Goal: Task Accomplishment & Management: Complete application form

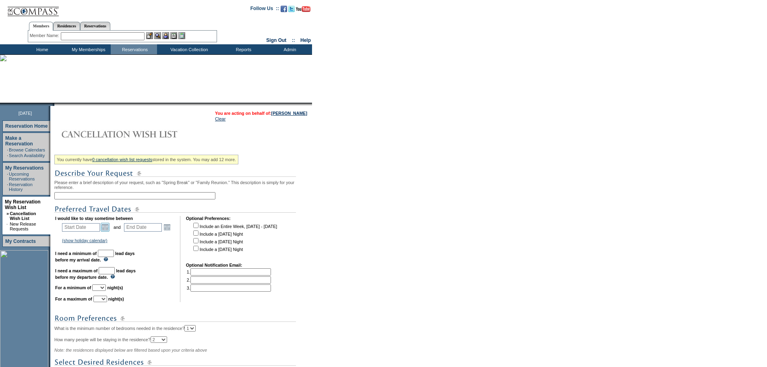
click at [110, 232] on link "Open the calendar popup." at bounding box center [105, 227] width 9 height 9
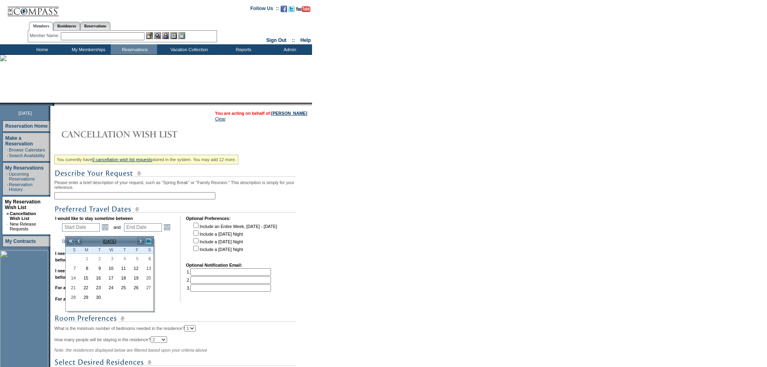
click at [151, 240] on link ">>" at bounding box center [149, 241] width 8 height 8
click at [143, 275] on link "14" at bounding box center [147, 277] width 12 height 9
type input "[DATE]"
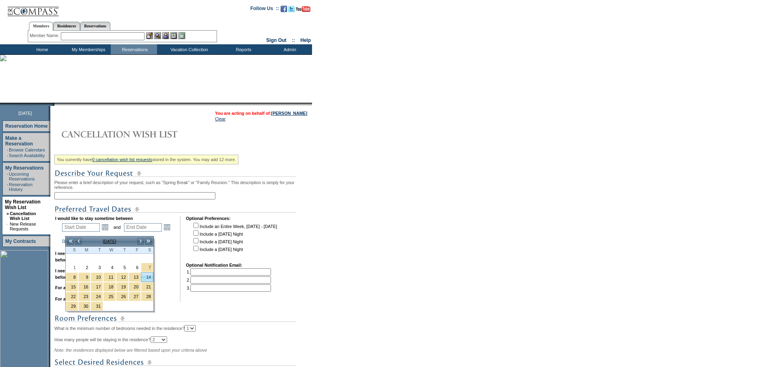
type input "[DATE]"
type input "194"
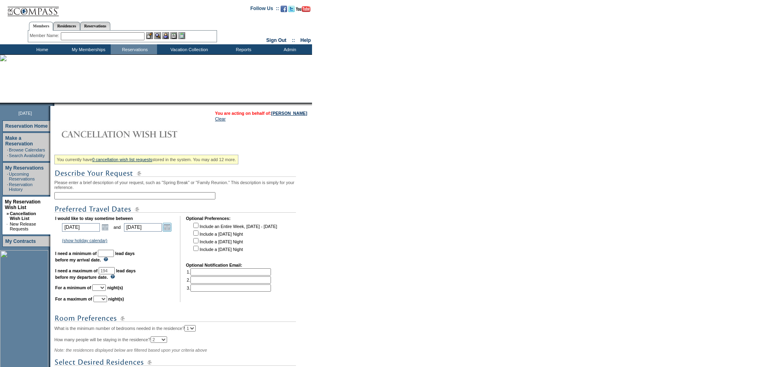
click at [170, 230] on link "Open the calendar popup." at bounding box center [167, 227] width 9 height 9
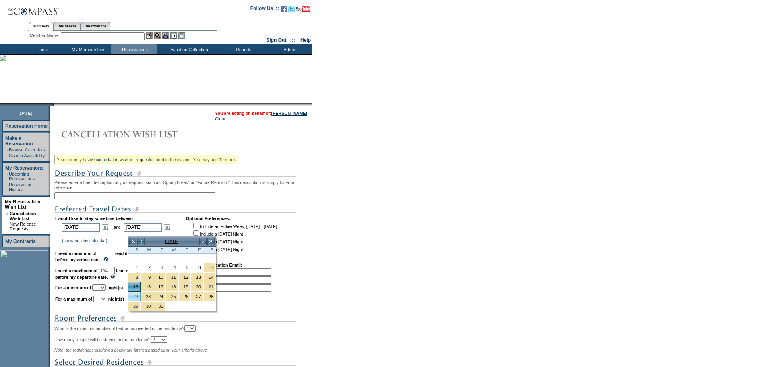
click at [132, 296] on link "22" at bounding box center [134, 296] width 12 height 9
type input "2026-03-22"
type input "3/22/2026"
type input "201"
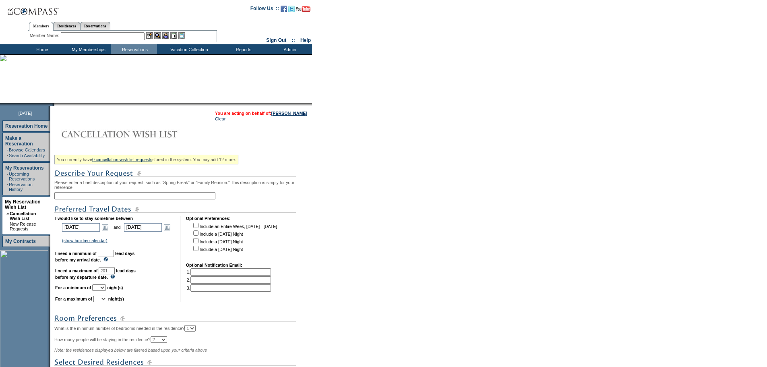
click at [89, 196] on input "text" at bounding box center [134, 195] width 161 height 7
type input "Alt. Ski Week"
click at [114, 256] on input "text" at bounding box center [106, 253] width 16 height 7
type input "30"
click at [106, 291] on select "1 2 3 4 5 6 7 8 9 10 11 12 13 14" at bounding box center [99, 287] width 14 height 6
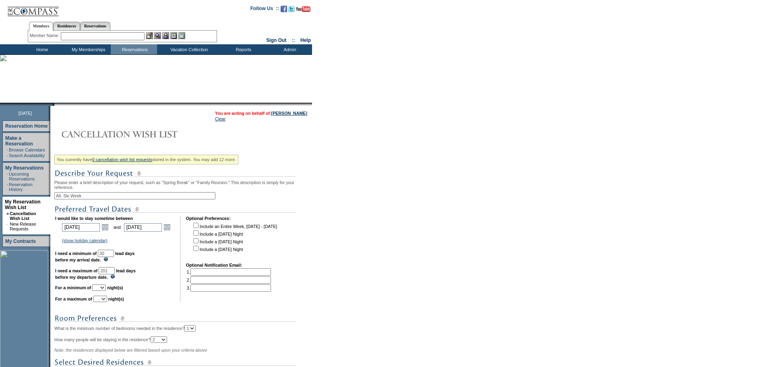
select select "5"
click at [102, 291] on select "1 2 3 4 5 6 7 8 9 10 11 12 13 14" at bounding box center [99, 287] width 14 height 6
click at [107, 302] on select "1 2 3 4 5 6 7 8 9 10 11 12 13 14" at bounding box center [100, 299] width 14 height 6
select select "7"
click at [104, 302] on select "1 2 3 4 5 6 7 8 9 10 11 12 13 14" at bounding box center [100, 299] width 14 height 6
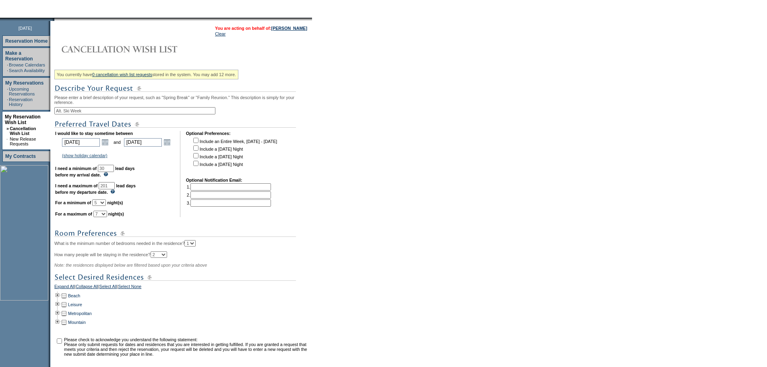
scroll to position [174, 0]
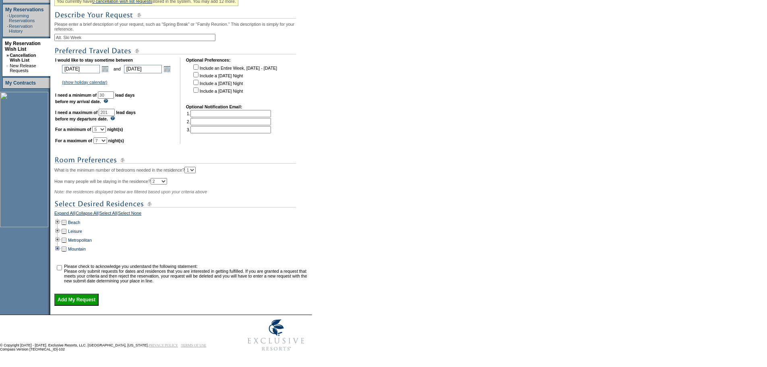
click at [61, 245] on td at bounding box center [57, 249] width 6 height 9
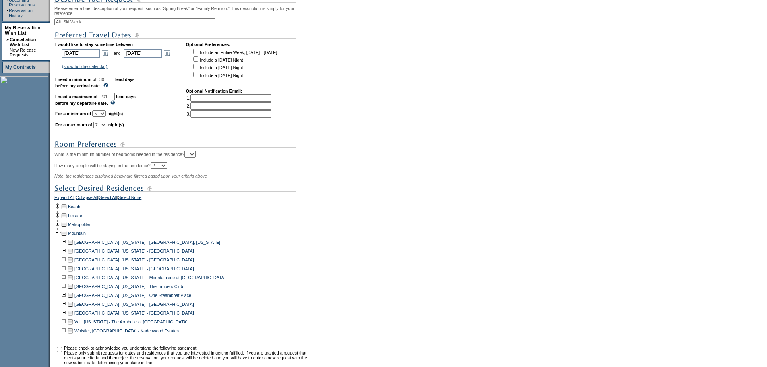
click at [67, 238] on td at bounding box center [64, 233] width 6 height 9
click at [74, 335] on td at bounding box center [70, 330] width 6 height 9
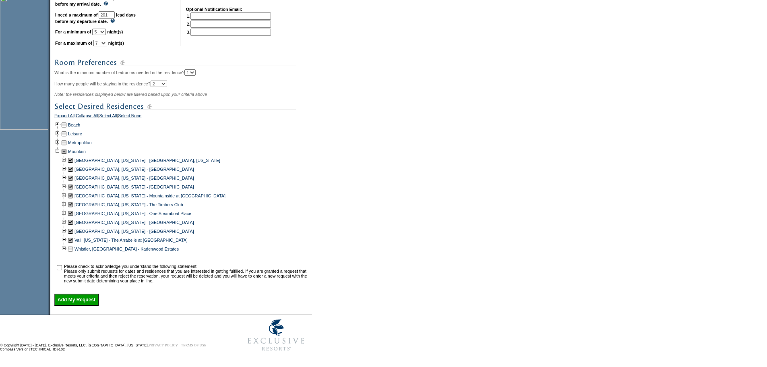
scroll to position [271, 0]
click at [72, 183] on td at bounding box center [70, 186] width 6 height 9
click at [74, 182] on td at bounding box center [70, 186] width 6 height 9
click at [73, 218] on td at bounding box center [70, 222] width 6 height 9
click at [74, 182] on td at bounding box center [70, 186] width 6 height 9
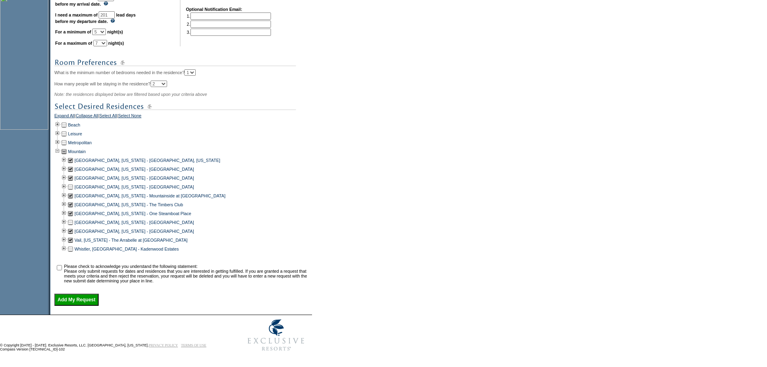
click at [74, 156] on td at bounding box center [70, 160] width 6 height 9
click at [72, 191] on td at bounding box center [70, 195] width 6 height 9
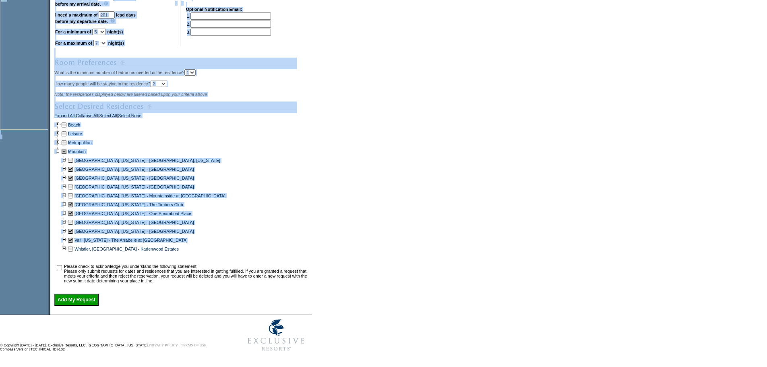
drag, startPoint x: 234, startPoint y: 248, endPoint x: 31, endPoint y: 84, distance: 260.4
click at [27, 81] on tr "September 2, 2025 Reservation Home Make a Reservation · Browse Calendars · Sear…" at bounding box center [156, 82] width 312 height 464
click at [303, 201] on div "Snowmass, Colorado - The Timbers Club" at bounding box center [182, 204] width 256 height 9
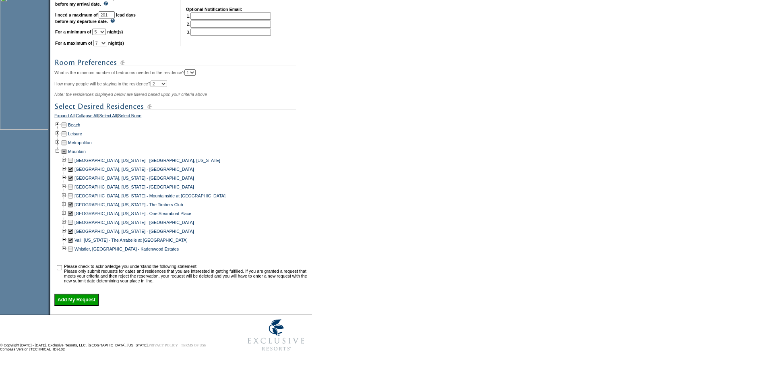
click at [62, 266] on input "checkbox" at bounding box center [59, 267] width 5 height 5
checkbox input "true"
click at [87, 300] on input "Add My Request" at bounding box center [76, 300] width 44 height 12
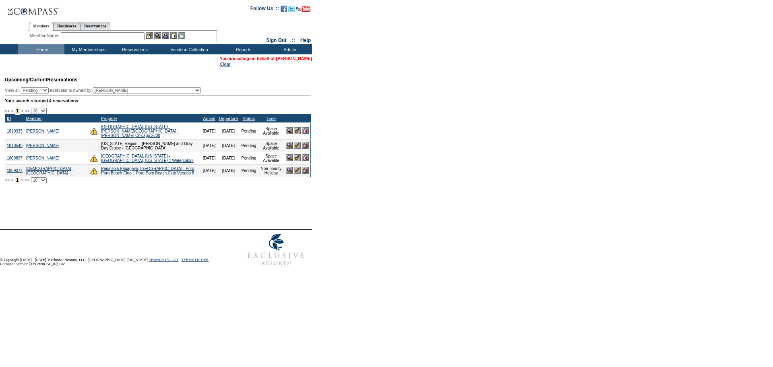
click at [299, 58] on link "[PERSON_NAME]" at bounding box center [294, 58] width 36 height 5
